Goal: Task Accomplishment & Management: Manage account settings

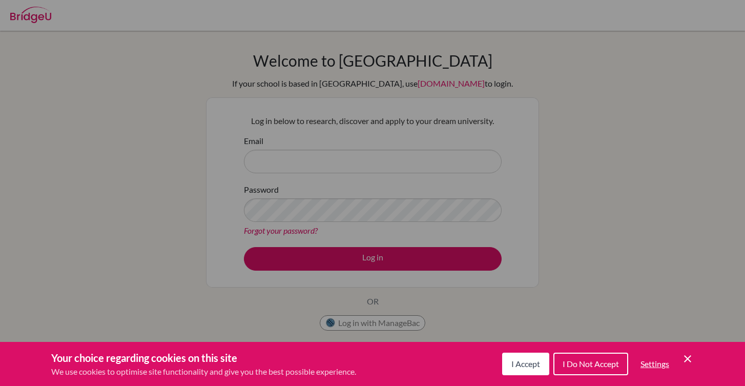
click at [513, 368] on span "I Accept" at bounding box center [525, 364] width 29 height 10
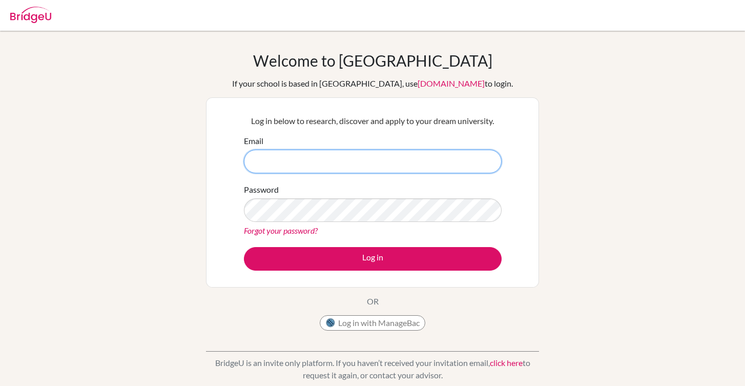
click at [462, 167] on input "Email" at bounding box center [373, 162] width 258 height 24
type input "[EMAIL_ADDRESS][DOMAIN_NAME]"
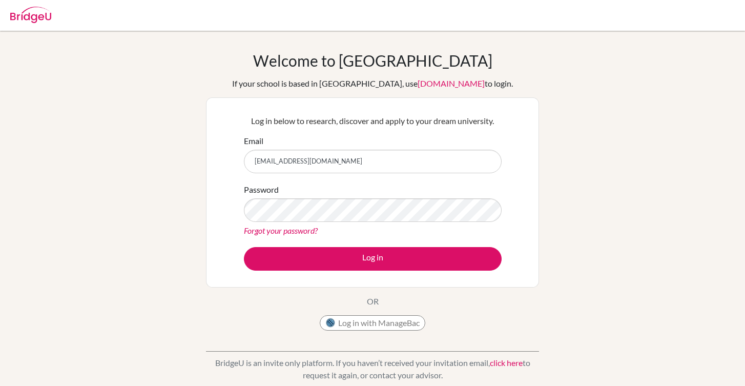
click at [289, 230] on link "Forgot your password?" at bounding box center [281, 230] width 74 height 10
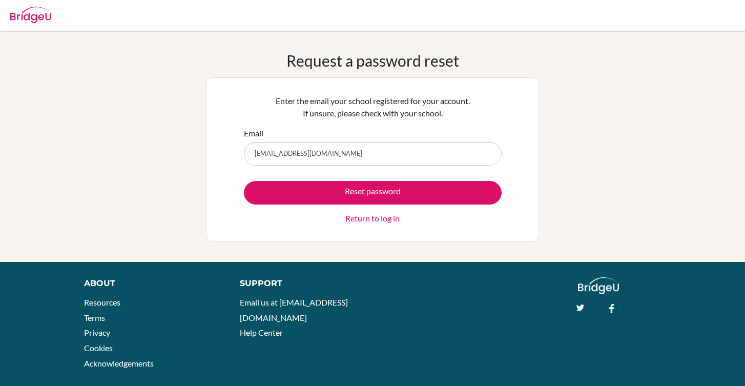
type input "[EMAIL_ADDRESS][DOMAIN_NAME]"
click at [244, 181] on button "Reset password" at bounding box center [373, 193] width 258 height 24
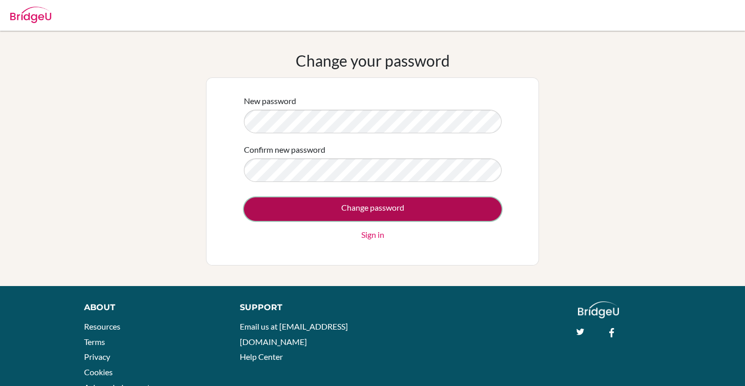
click at [263, 197] on input "Change password" at bounding box center [373, 209] width 258 height 24
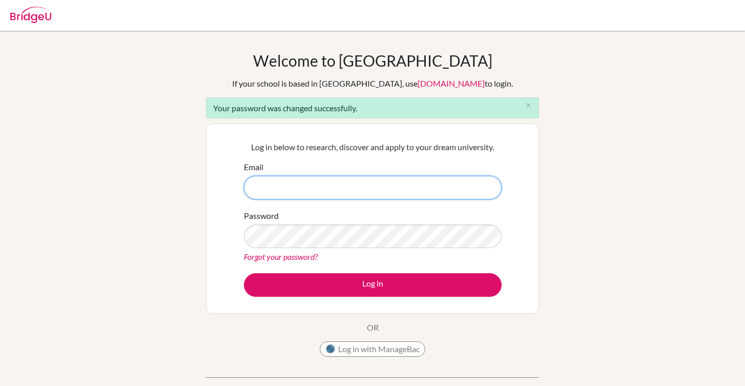
type input "[EMAIL_ADDRESS][DOMAIN_NAME]"
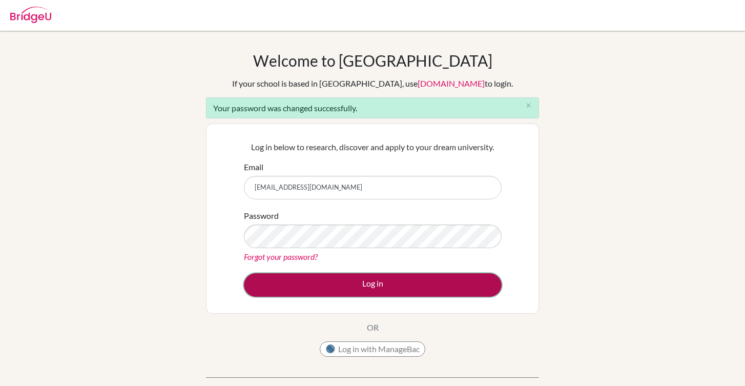
click at [382, 280] on button "Log in" at bounding box center [373, 285] width 258 height 24
